Goal: Navigation & Orientation: Understand site structure

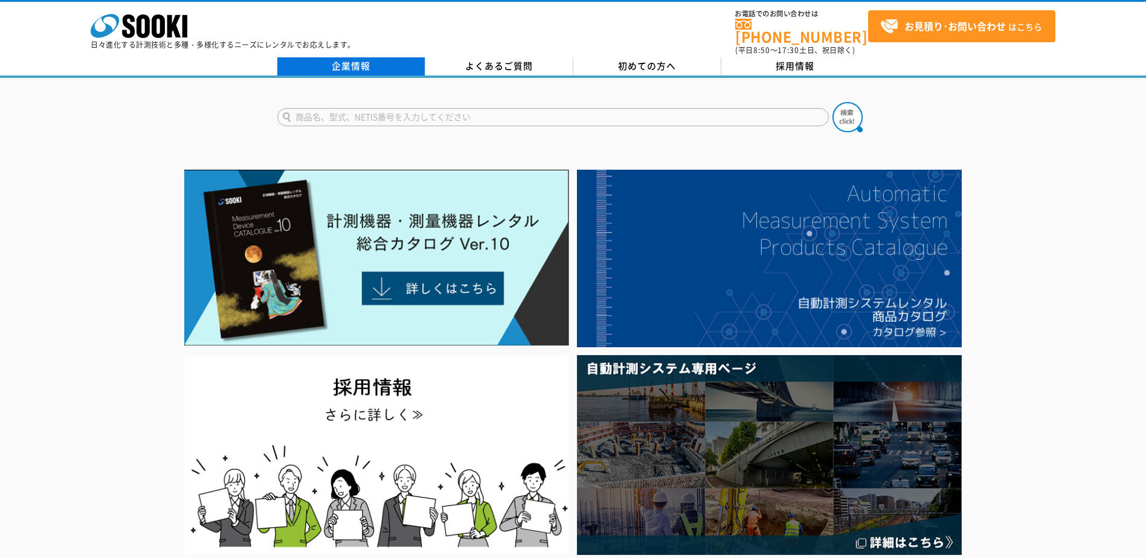
click at [346, 59] on link "企業情報" at bounding box center [351, 66] width 148 height 18
click at [358, 59] on link "企業情報" at bounding box center [351, 66] width 148 height 18
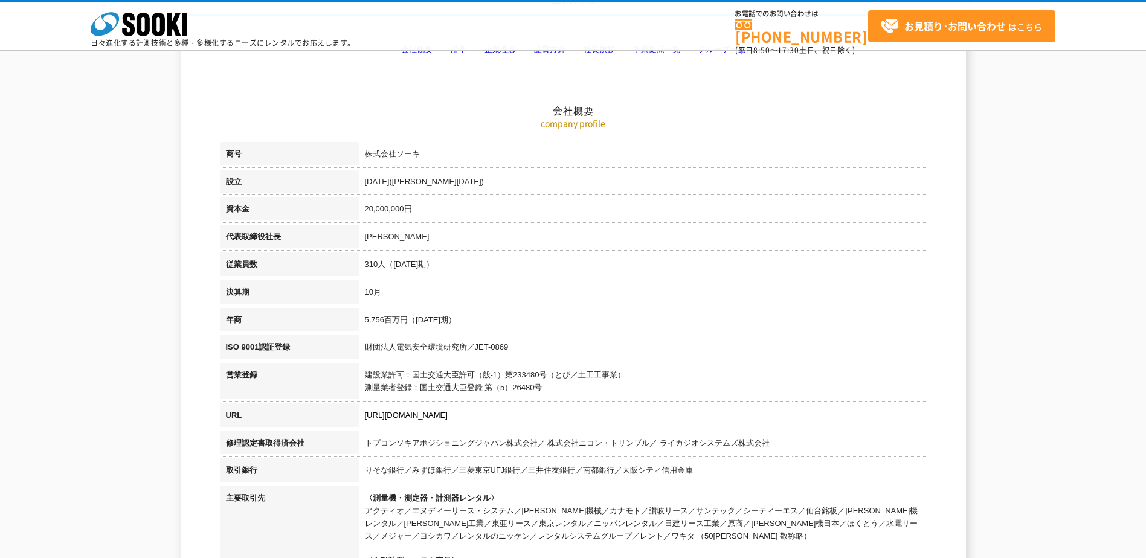
scroll to position [60, 0]
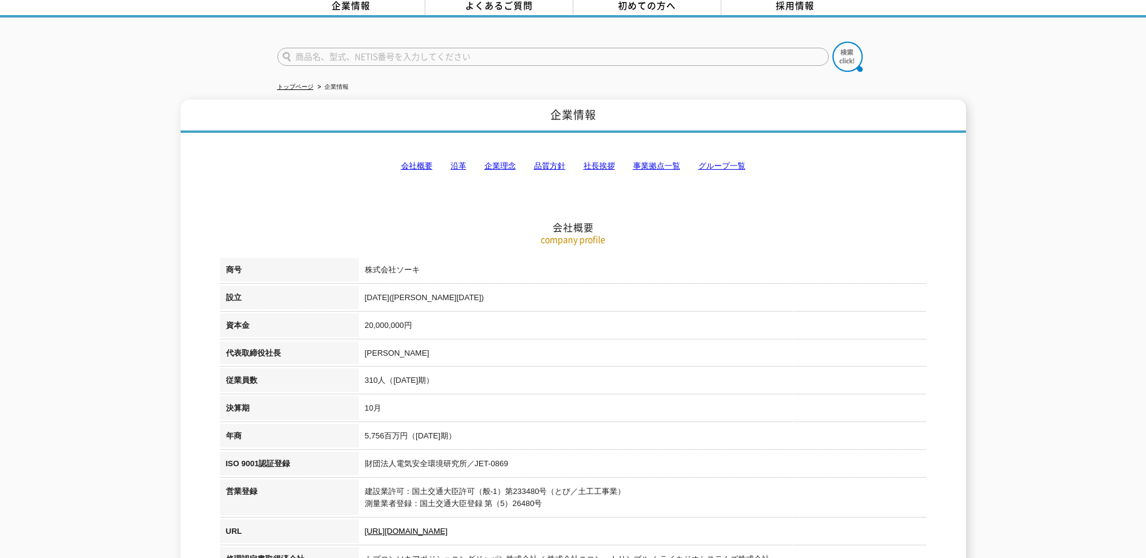
click at [419, 161] on link "会社概要" at bounding box center [416, 165] width 31 height 9
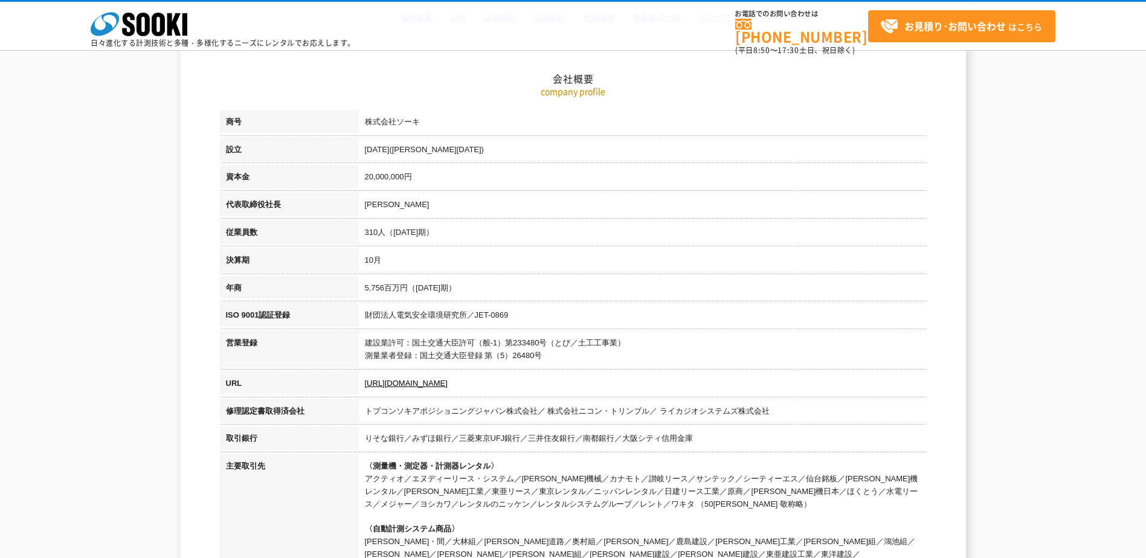
scroll to position [0, 0]
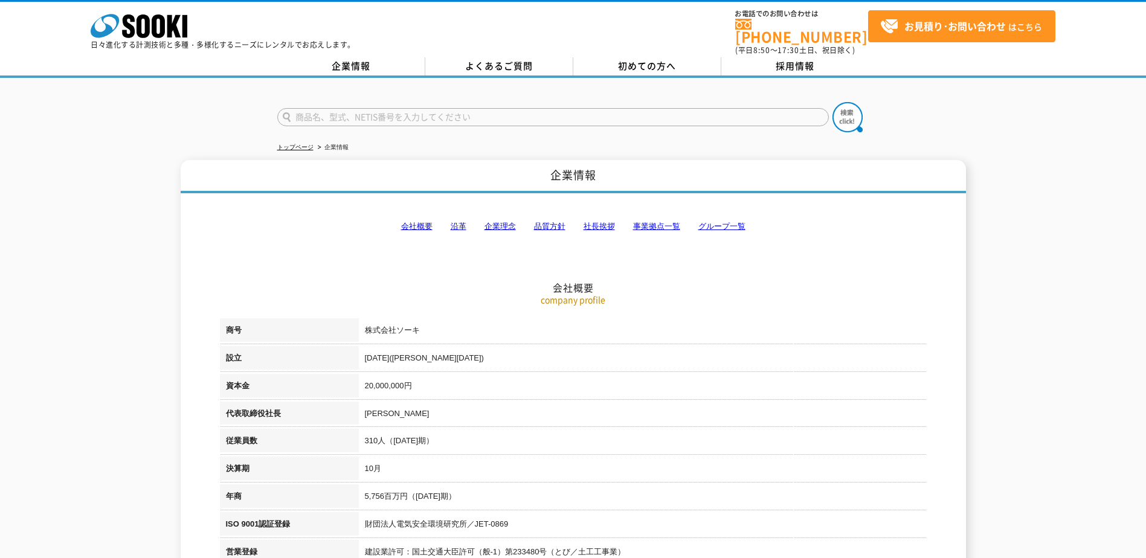
click at [729, 222] on link "グループ一覧" at bounding box center [722, 226] width 47 height 9
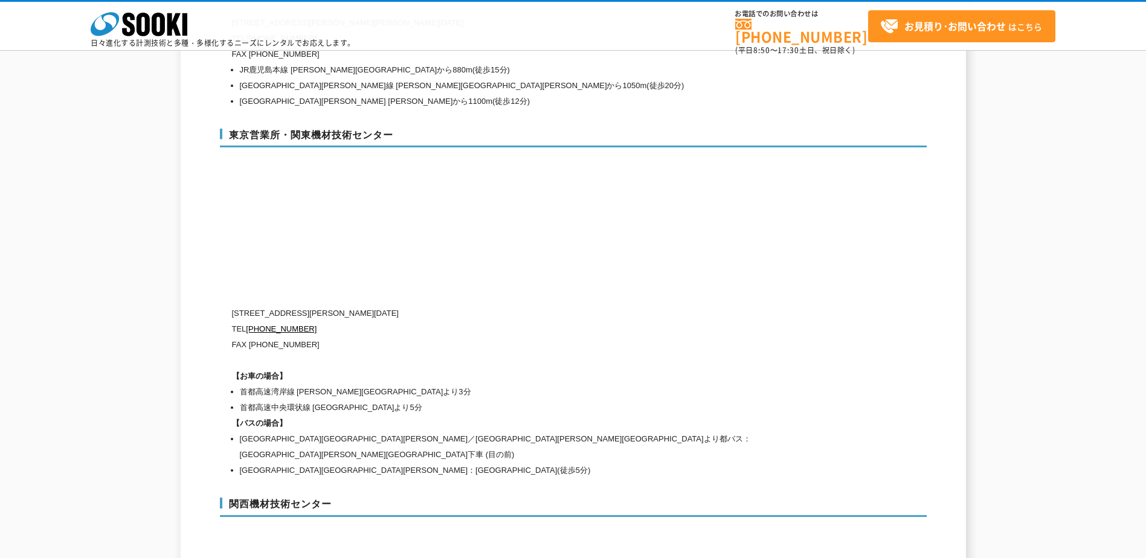
scroll to position [4758, 0]
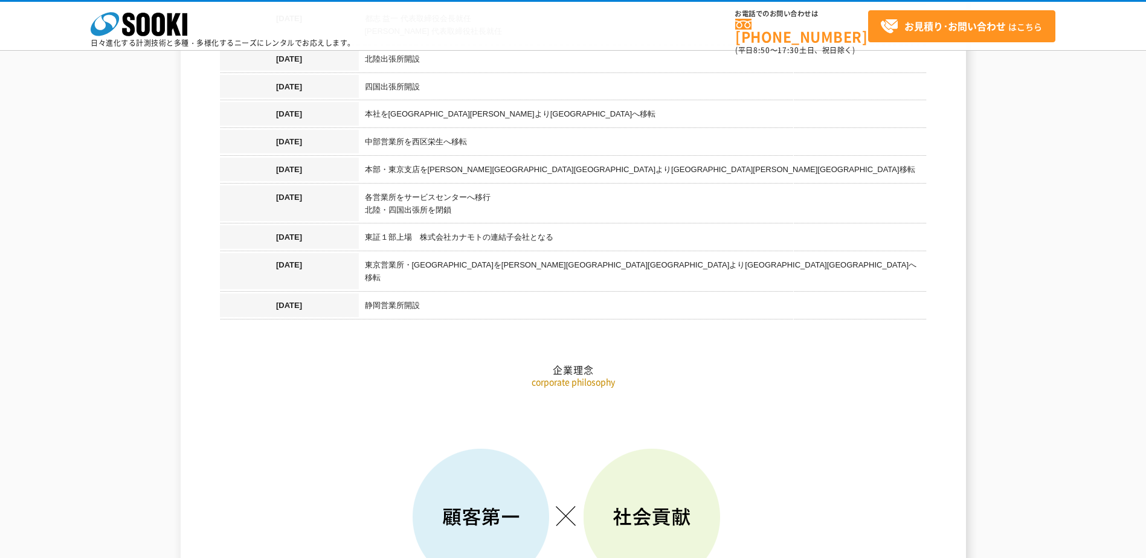
scroll to position [1390, 0]
